Goal: Task Accomplishment & Management: Complete application form

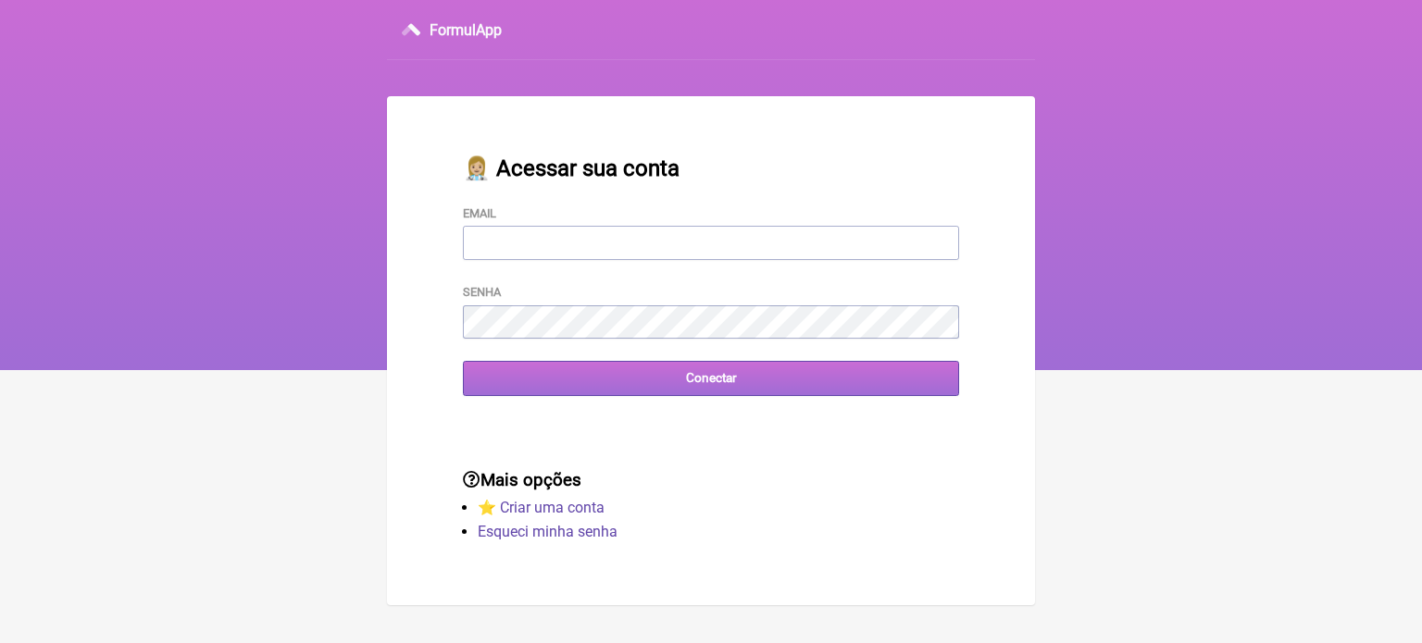
type input "[EMAIL_ADDRESS][DOMAIN_NAME]"
click at [711, 390] on input "Conectar" at bounding box center [711, 378] width 496 height 34
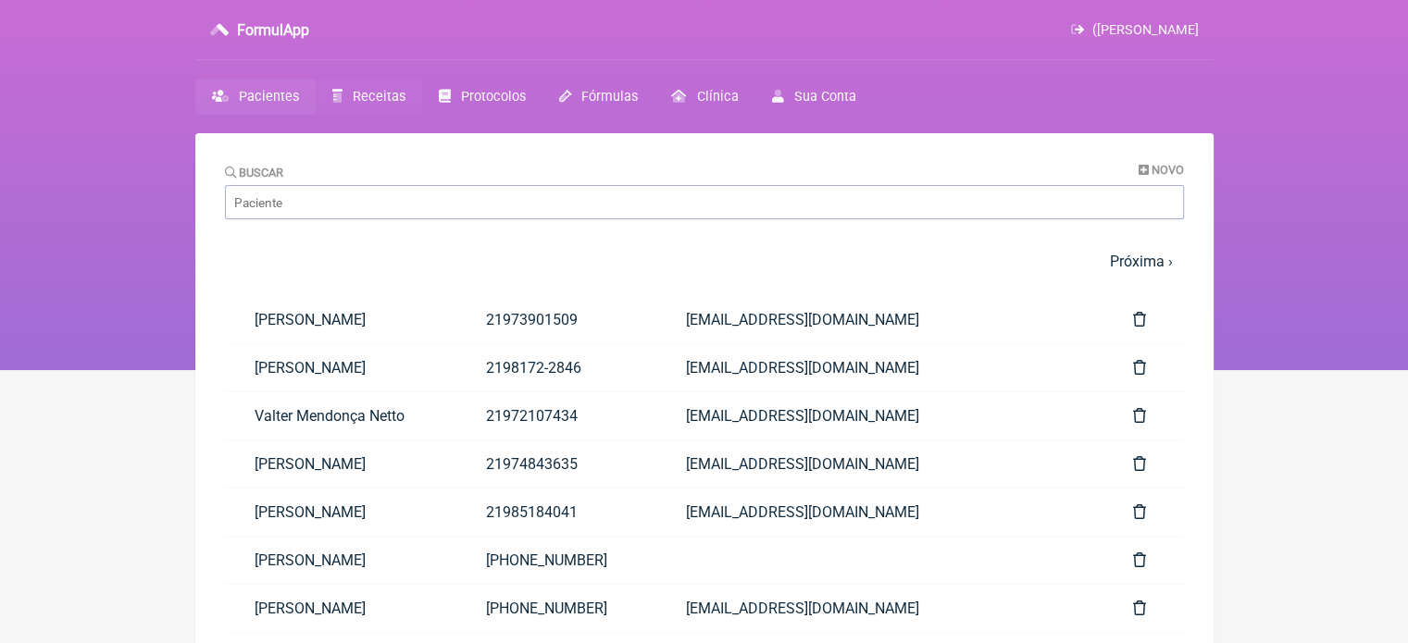
click at [378, 89] on span "Receitas" at bounding box center [379, 97] width 53 height 16
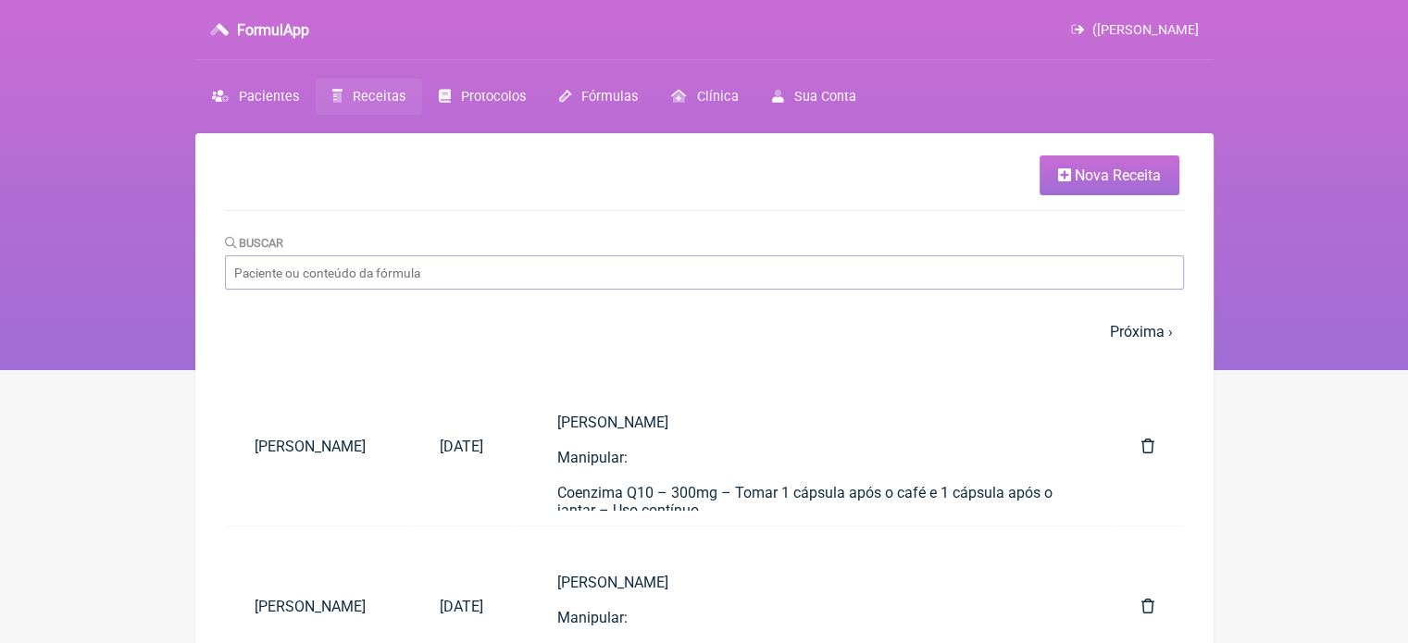
click at [1089, 168] on span "Nova Receita" at bounding box center [1118, 176] width 86 height 18
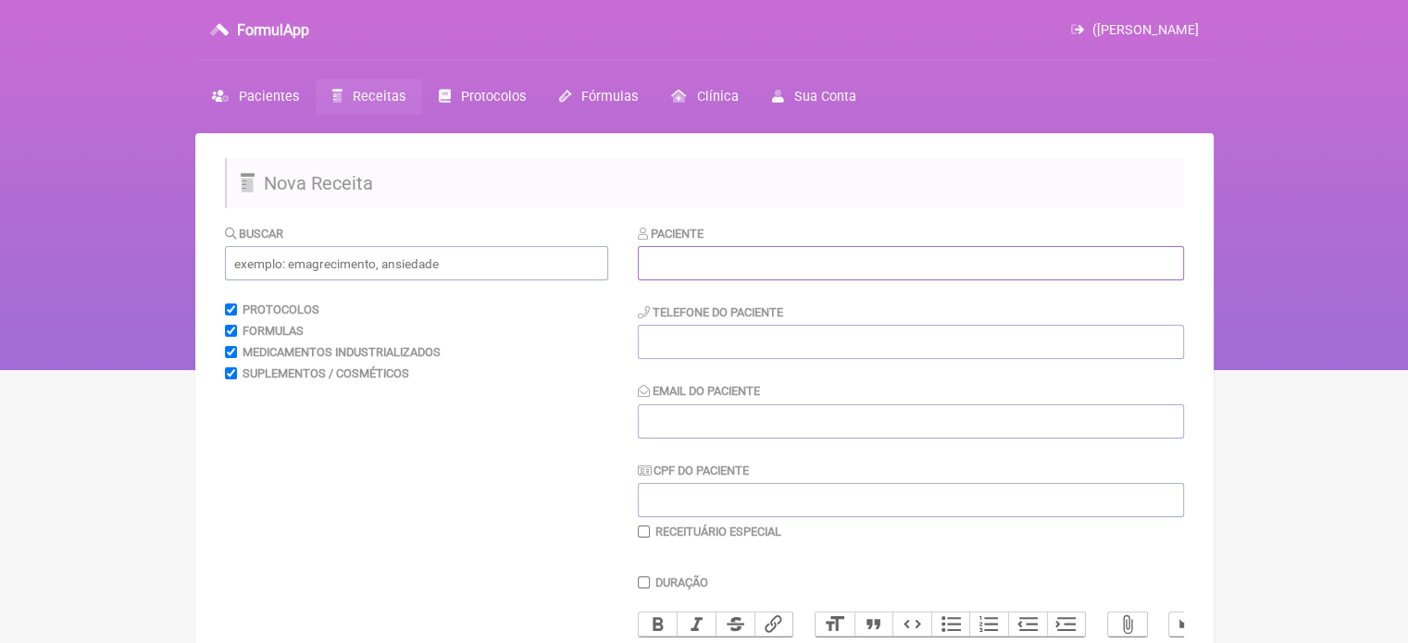
click at [871, 270] on input "text" at bounding box center [911, 263] width 546 height 34
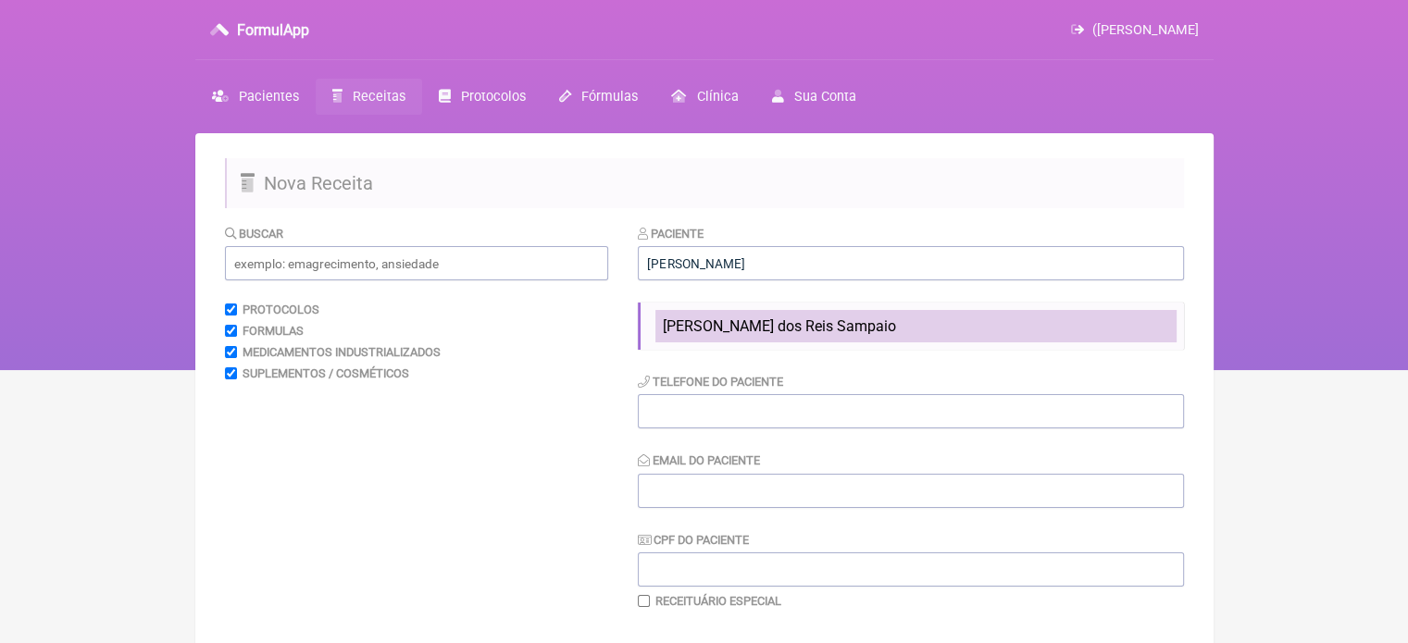
click at [837, 325] on li "[PERSON_NAME] dos Reis Sampaio" at bounding box center [915, 326] width 521 height 32
type input "[PERSON_NAME] dos Reis Sampaio"
type input "21966667877"
type input "[EMAIL_ADDRESS][DOMAIN_NAME]"
type input "071.935.787-07"
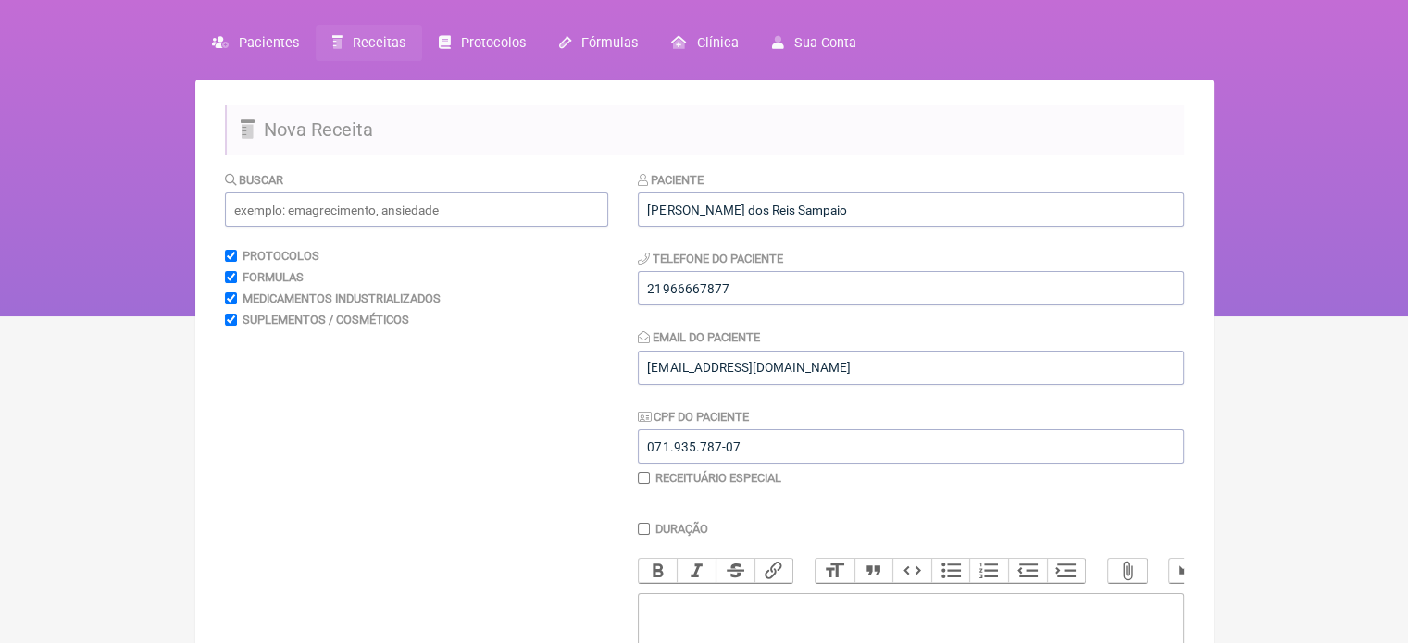
scroll to position [278, 0]
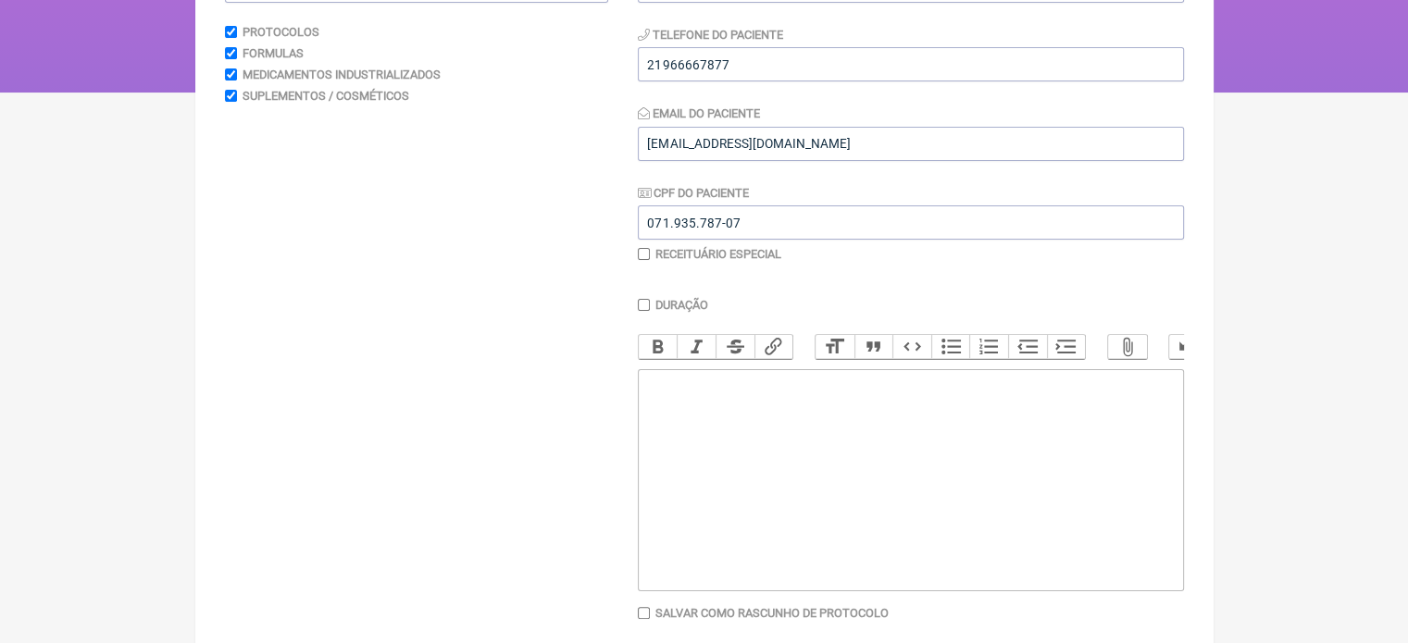
click at [785, 472] on trix-editor at bounding box center [911, 480] width 546 height 222
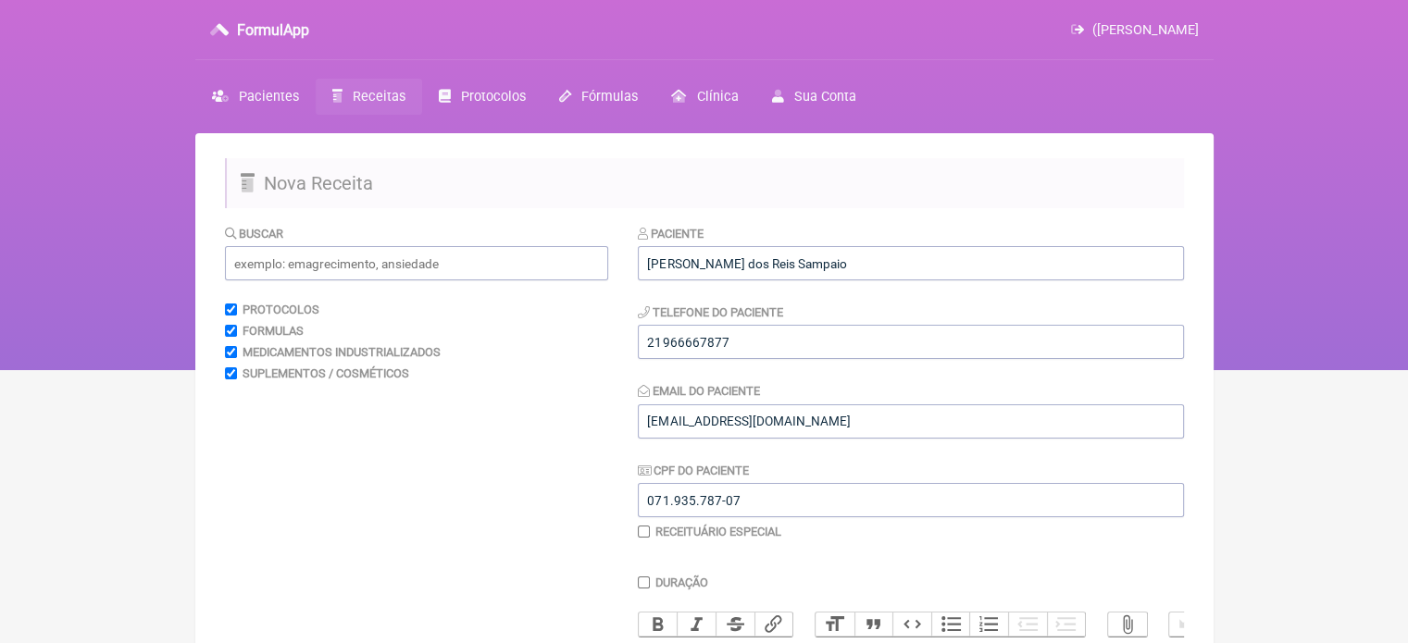
click at [383, 95] on span "Receitas" at bounding box center [379, 97] width 53 height 16
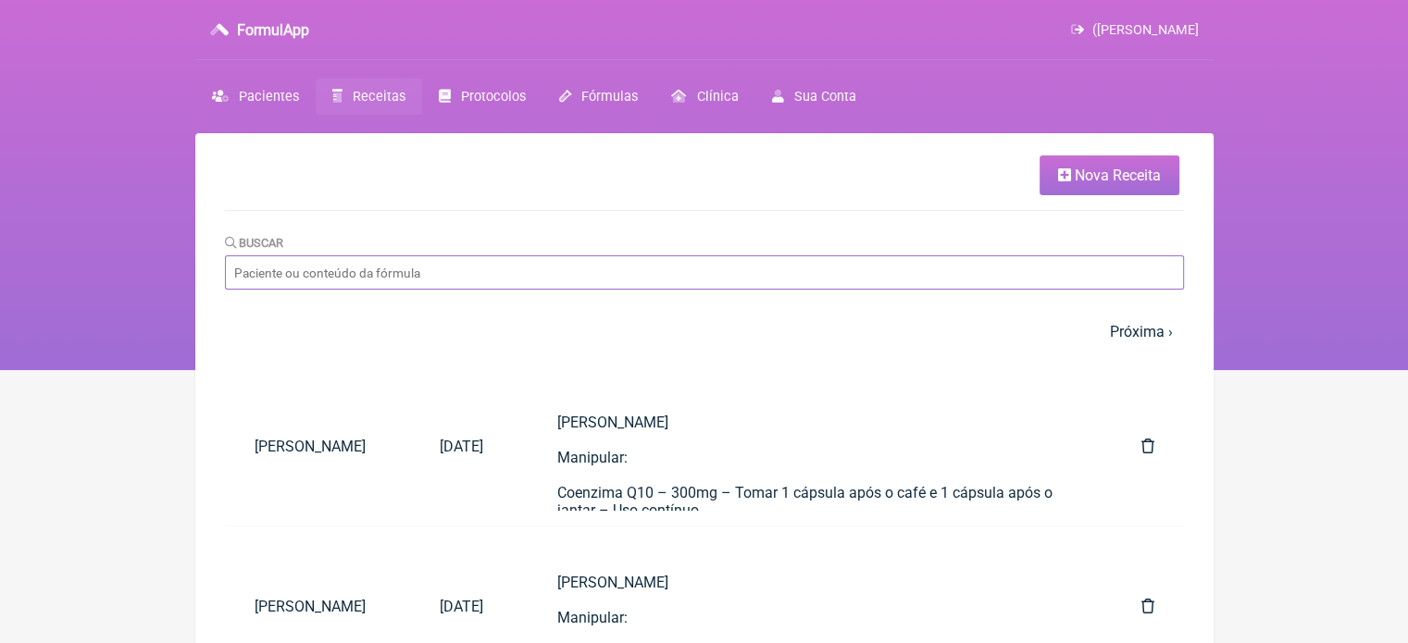
drag, startPoint x: 743, startPoint y: 284, endPoint x: 758, endPoint y: 284, distance: 14.8
click at [744, 284] on input "Buscar" at bounding box center [704, 273] width 959 height 34
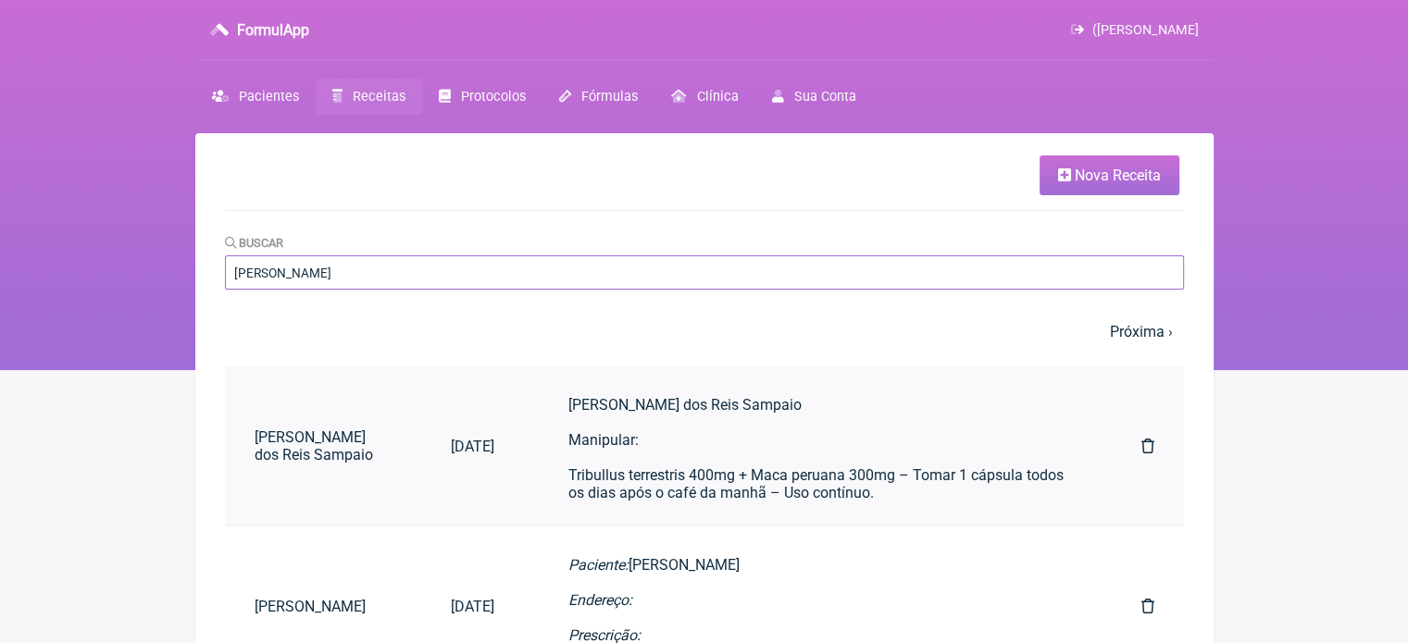
type input "claudio"
click at [664, 469] on div "Tribullus terrestris 400mg + Maca peruana 300mg – Tomar 1 cápsula todos os dias…" at bounding box center [817, 484] width 498 height 35
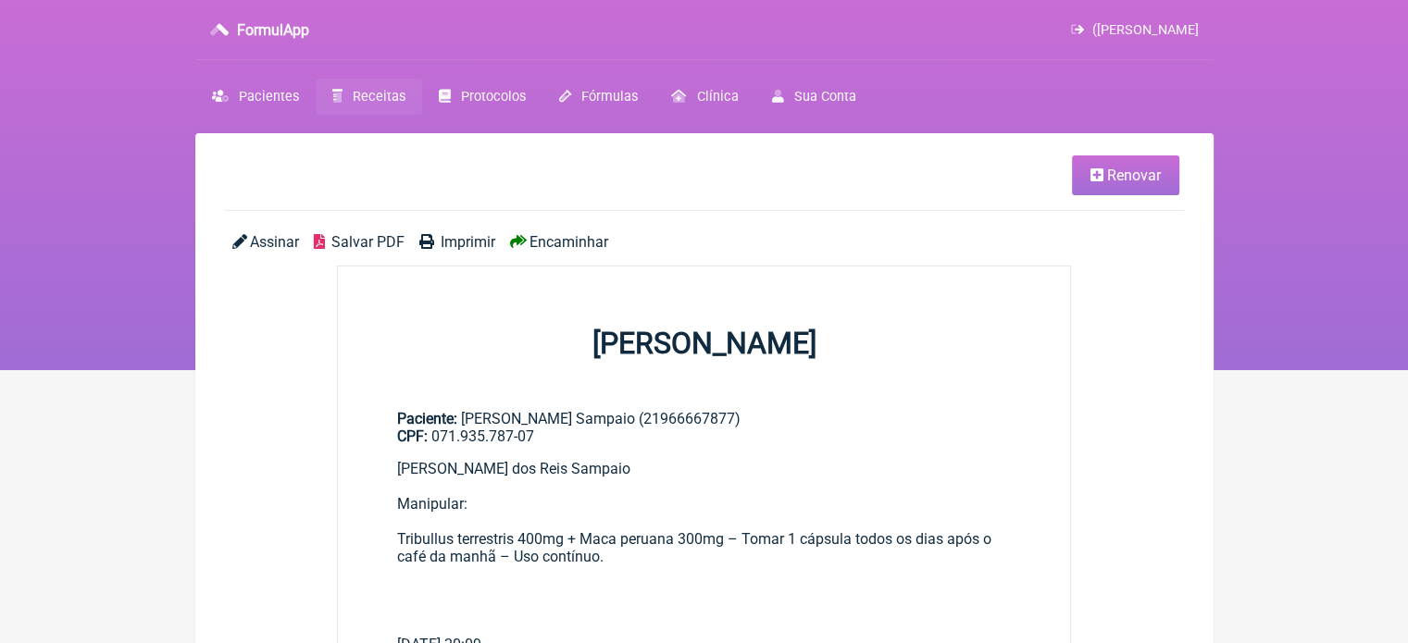
click at [1129, 186] on link "Renovar" at bounding box center [1125, 176] width 107 height 40
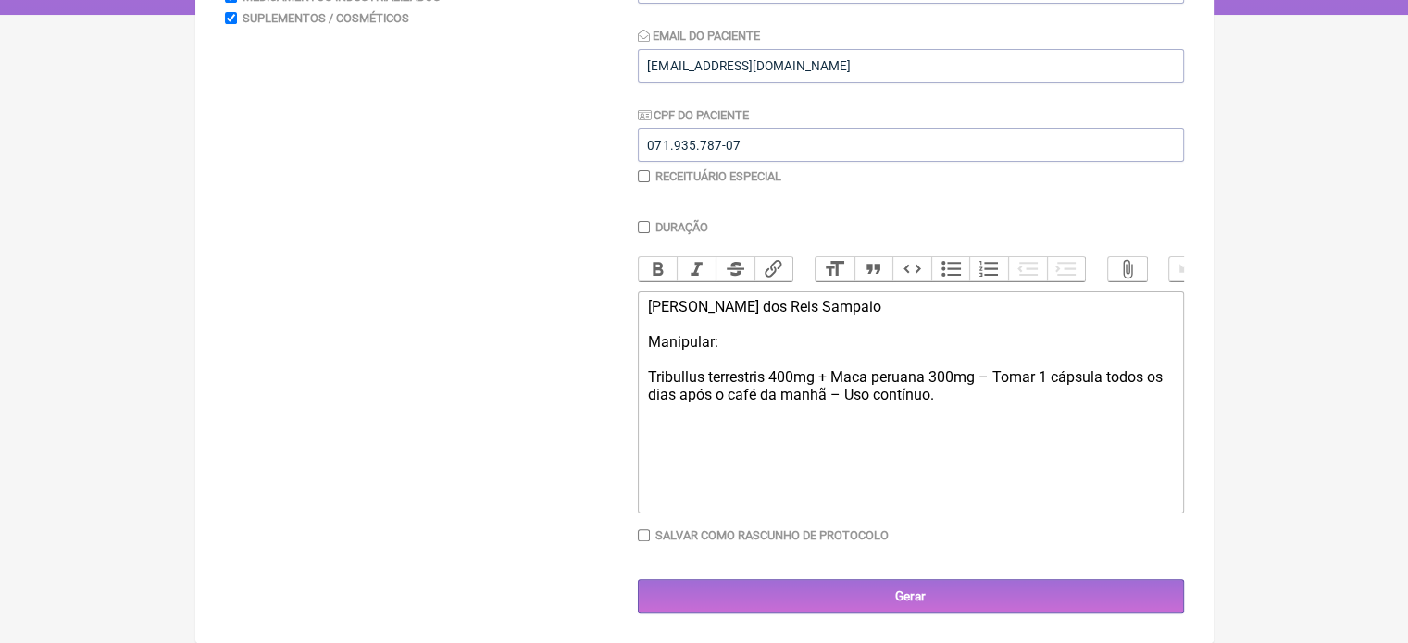
scroll to position [369, 0]
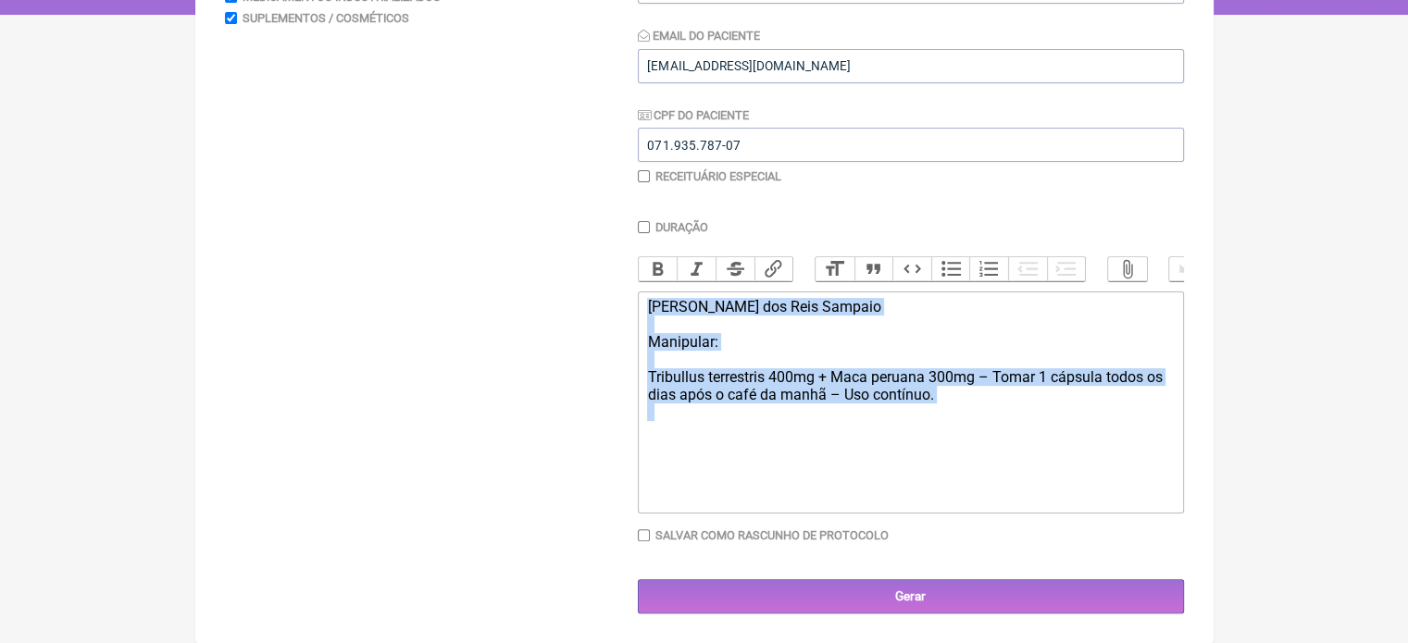
drag, startPoint x: 642, startPoint y: 304, endPoint x: 1000, endPoint y: 436, distance: 382.0
click at [1000, 436] on trix-editor "Claudio dos Reis Sampaio Manipular: Tribullus terrestris 400mg + Maca peruana 3…" at bounding box center [911, 403] width 546 height 222
paste trix-editor "Manter 1 cápsula todos os dias após o café da manhã – Uso contínuo."
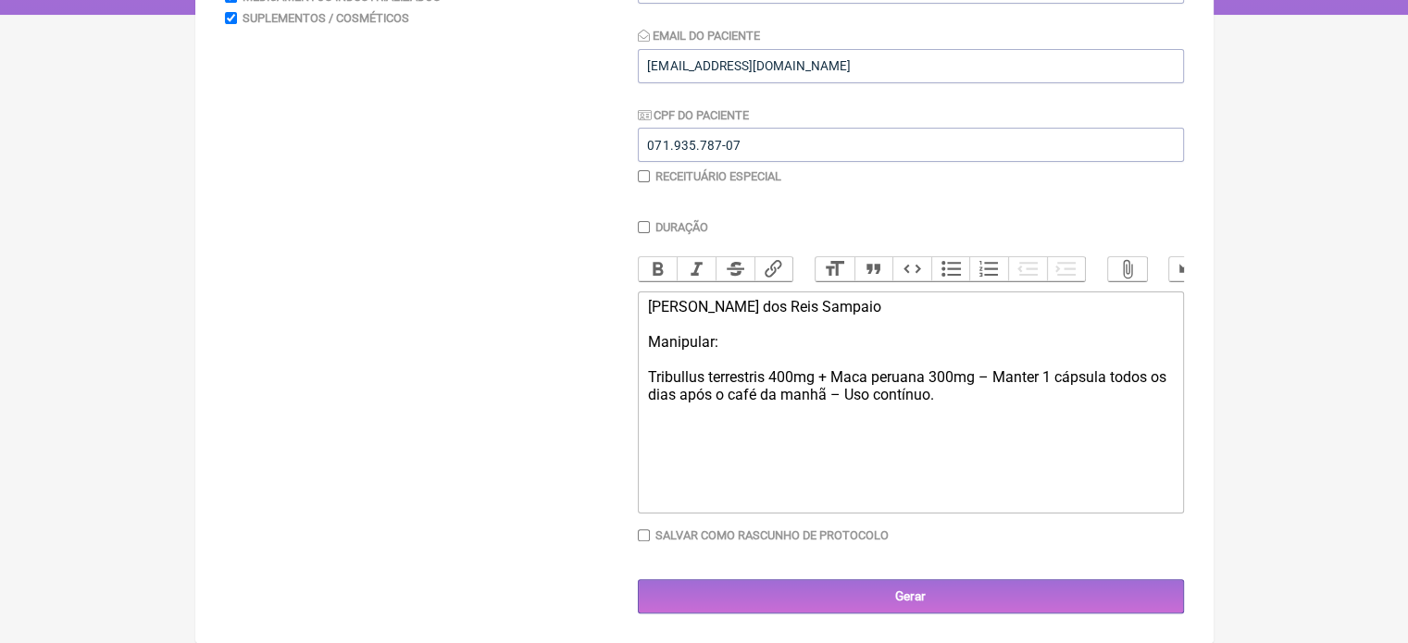
type trix-editor "<div>Claudio dos Reis Sampaio</div><div>&nbsp;</div><div>Manipular:</div><div>&…"
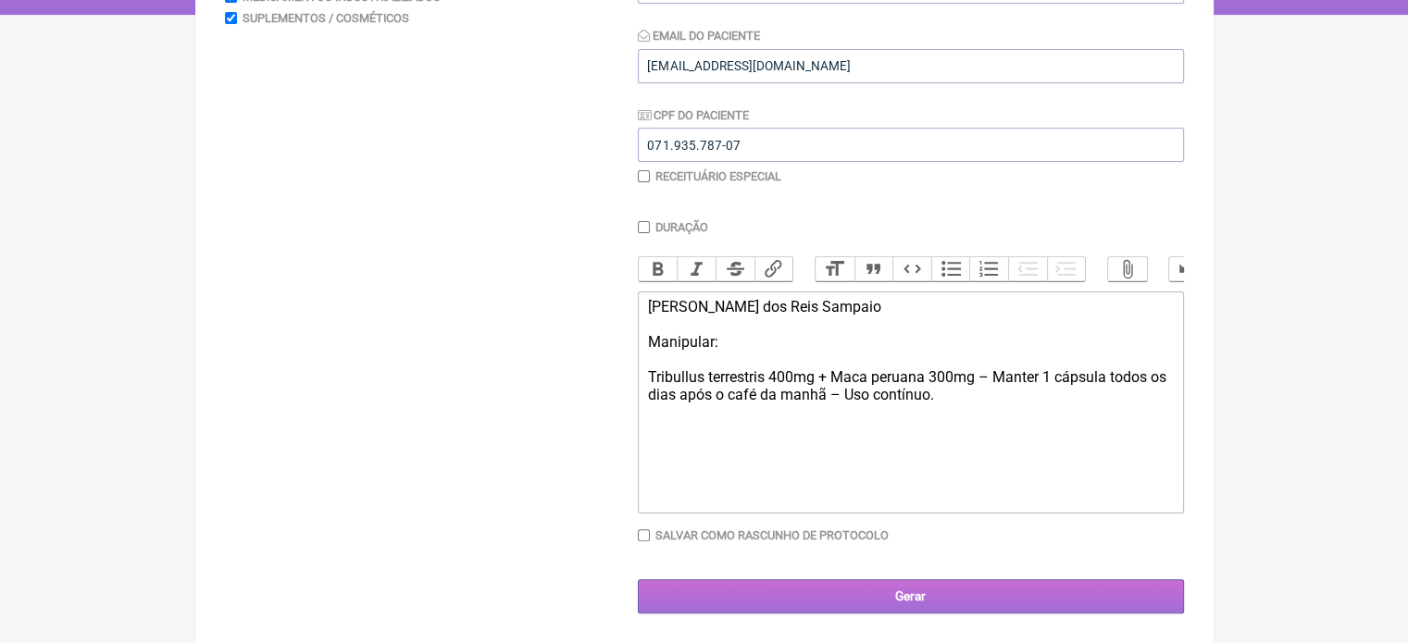
click at [911, 594] on input "Gerar" at bounding box center [911, 597] width 546 height 34
